Goal: Navigation & Orientation: Find specific page/section

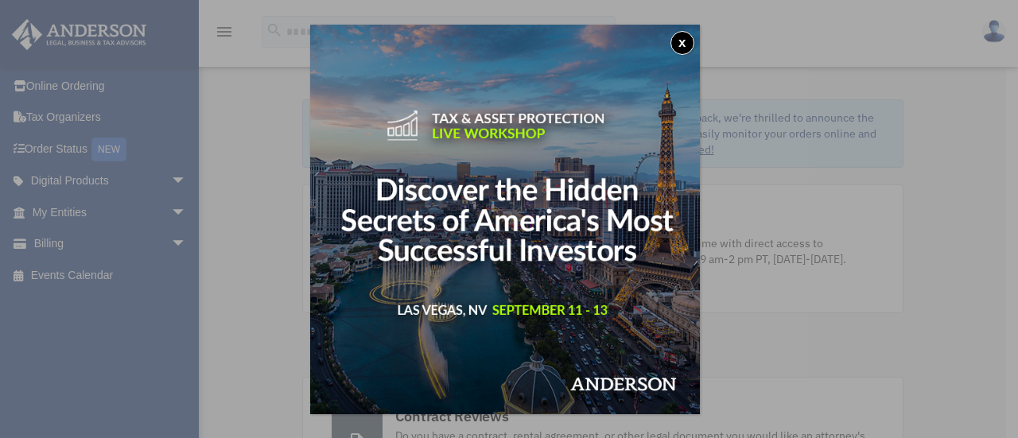
click at [686, 42] on button "x" at bounding box center [682, 43] width 24 height 24
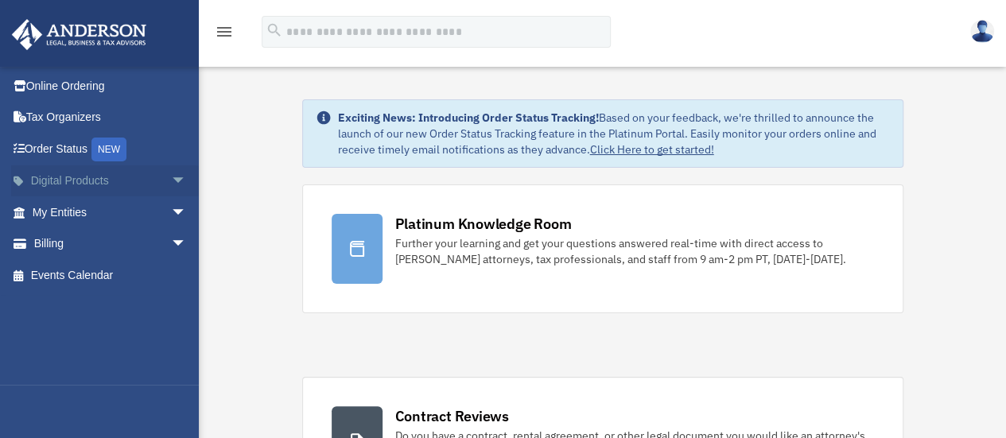
click at [171, 181] on span "arrow_drop_down" at bounding box center [187, 181] width 32 height 33
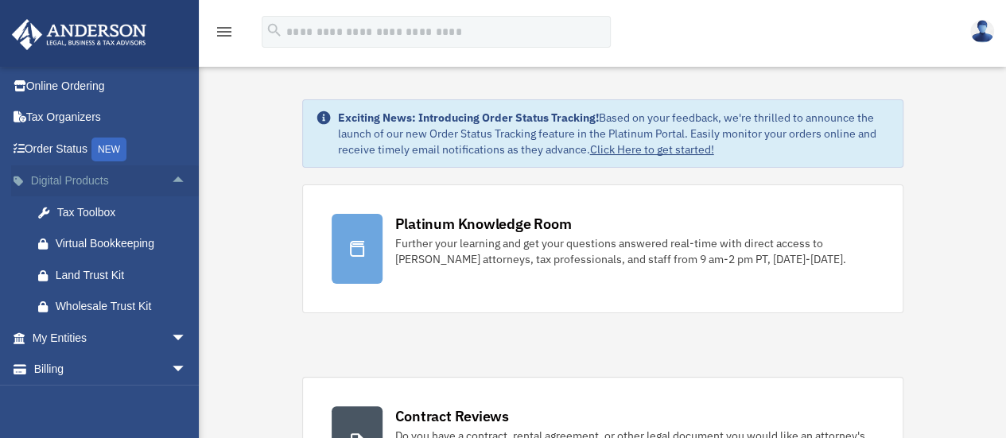
click at [171, 181] on span "arrow_drop_up" at bounding box center [187, 181] width 32 height 33
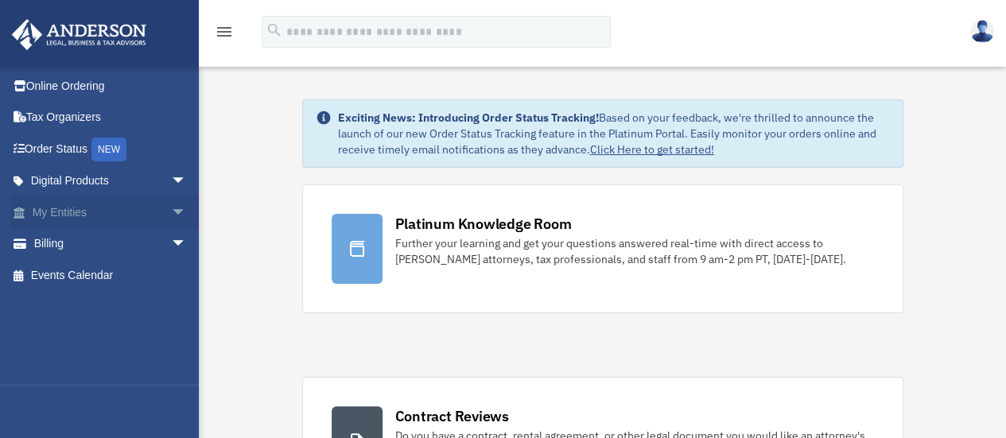
click at [171, 211] on span "arrow_drop_down" at bounding box center [187, 212] width 32 height 33
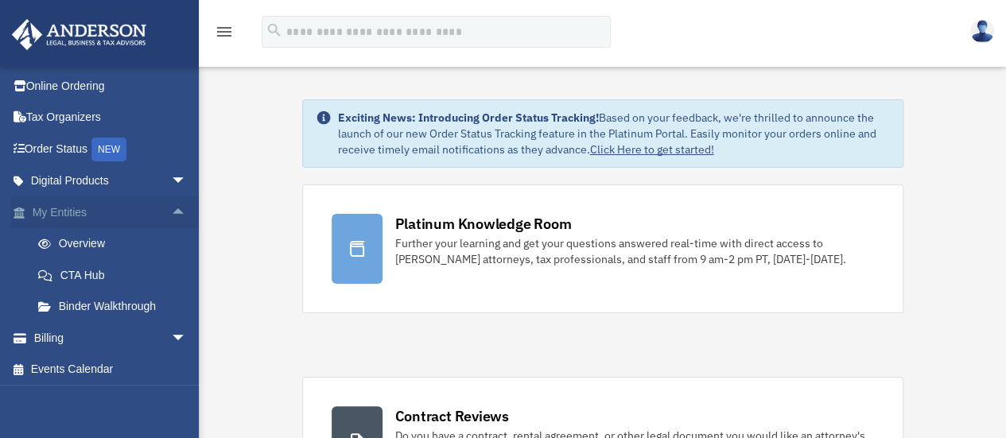
click at [171, 211] on span "arrow_drop_up" at bounding box center [187, 212] width 32 height 33
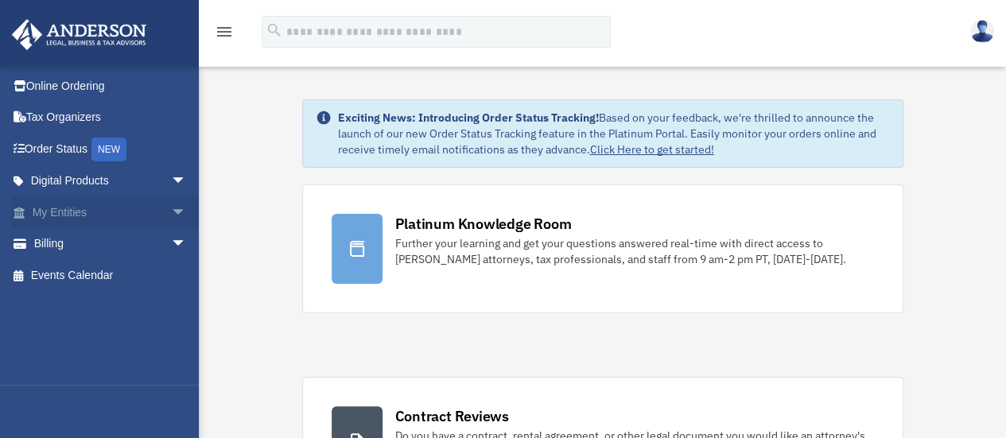
click at [171, 211] on span "arrow_drop_down" at bounding box center [187, 212] width 32 height 33
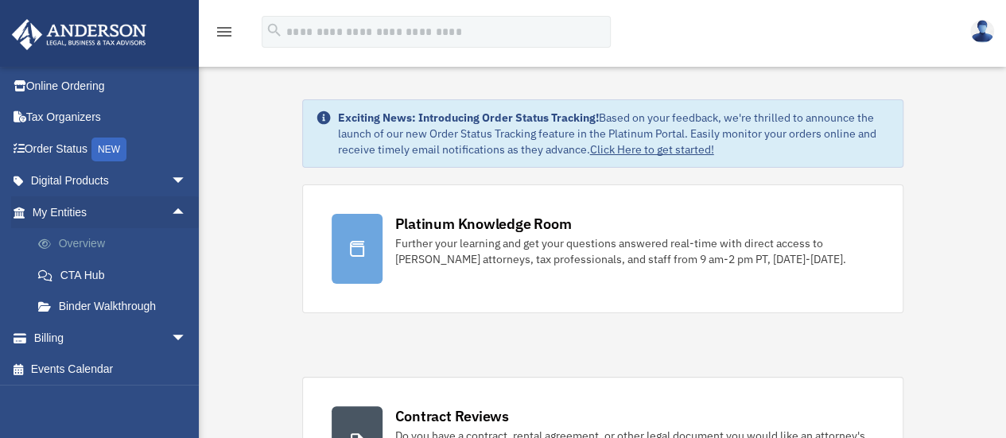
click at [89, 241] on link "Overview" at bounding box center [116, 244] width 188 height 32
